Goal: Transaction & Acquisition: Purchase product/service

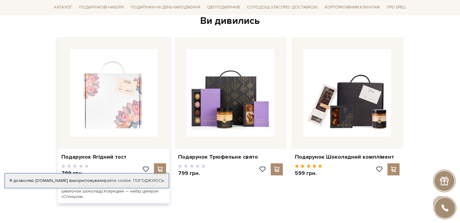
scroll to position [968, 0]
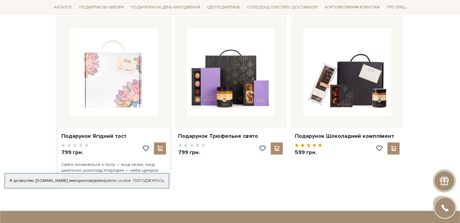
click at [121, 93] on img at bounding box center [114, 72] width 88 height 88
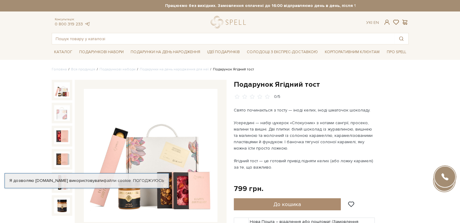
click at [148, 136] on img at bounding box center [151, 156] width 134 height 134
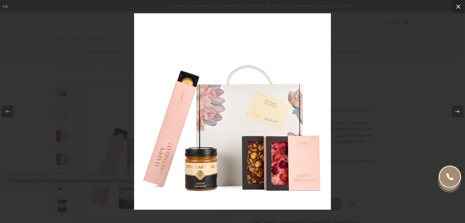
click at [457, 7] on icon at bounding box center [458, 7] width 4 height 4
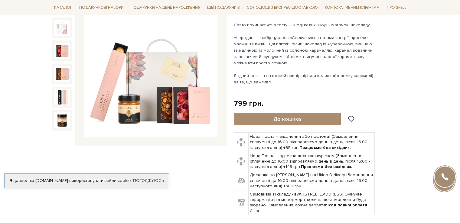
scroll to position [121, 0]
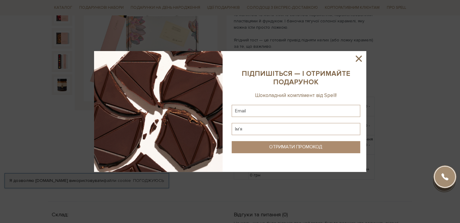
click at [360, 58] on icon at bounding box center [359, 59] width 10 height 10
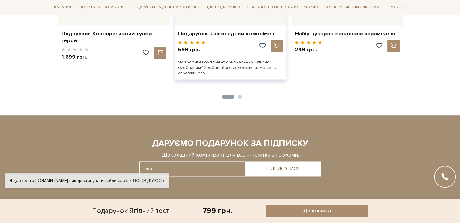
scroll to position [877, 0]
